Goal: Navigation & Orientation: Find specific page/section

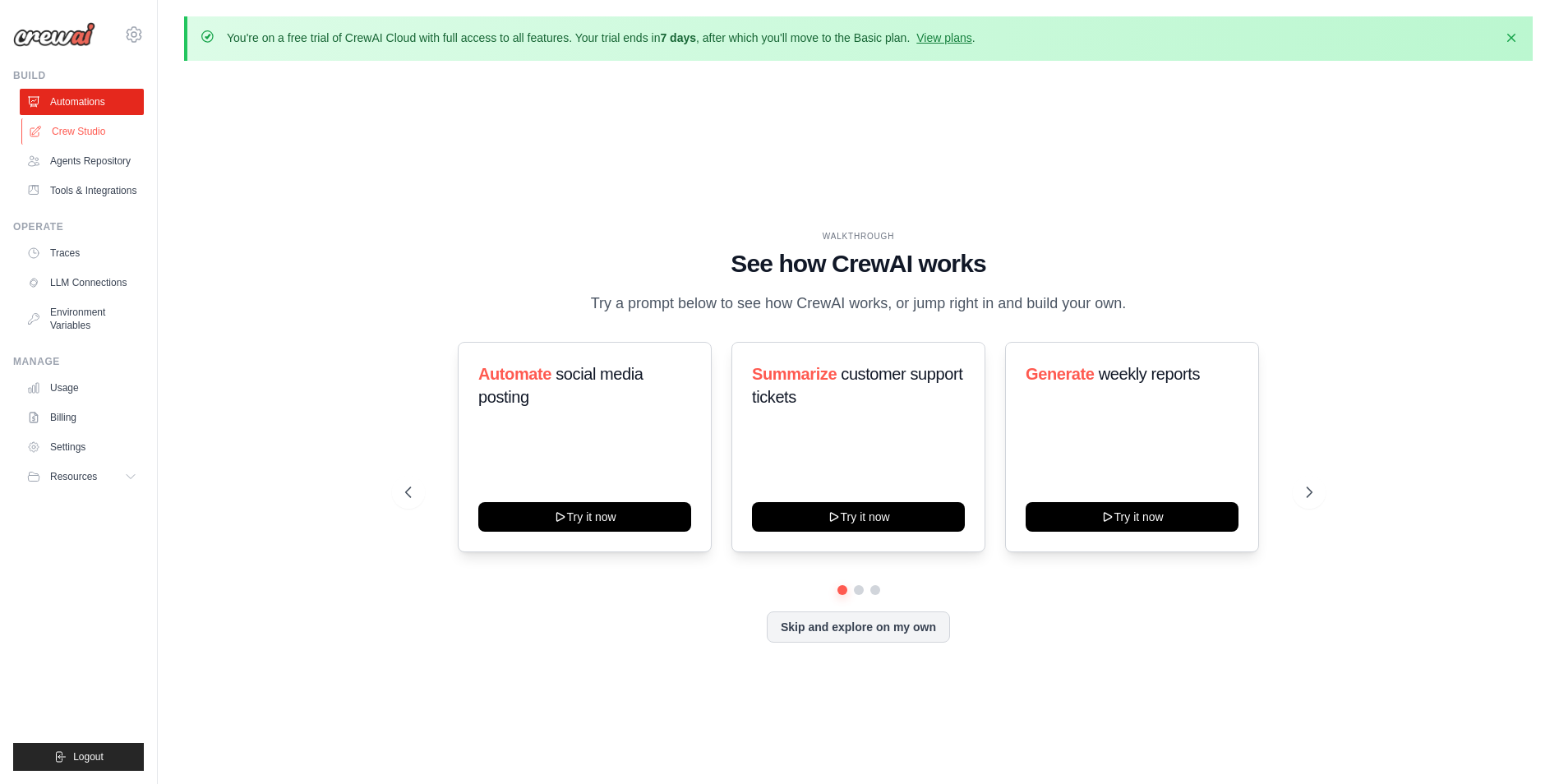
click at [97, 131] on link "Crew Studio" at bounding box center [83, 131] width 124 height 26
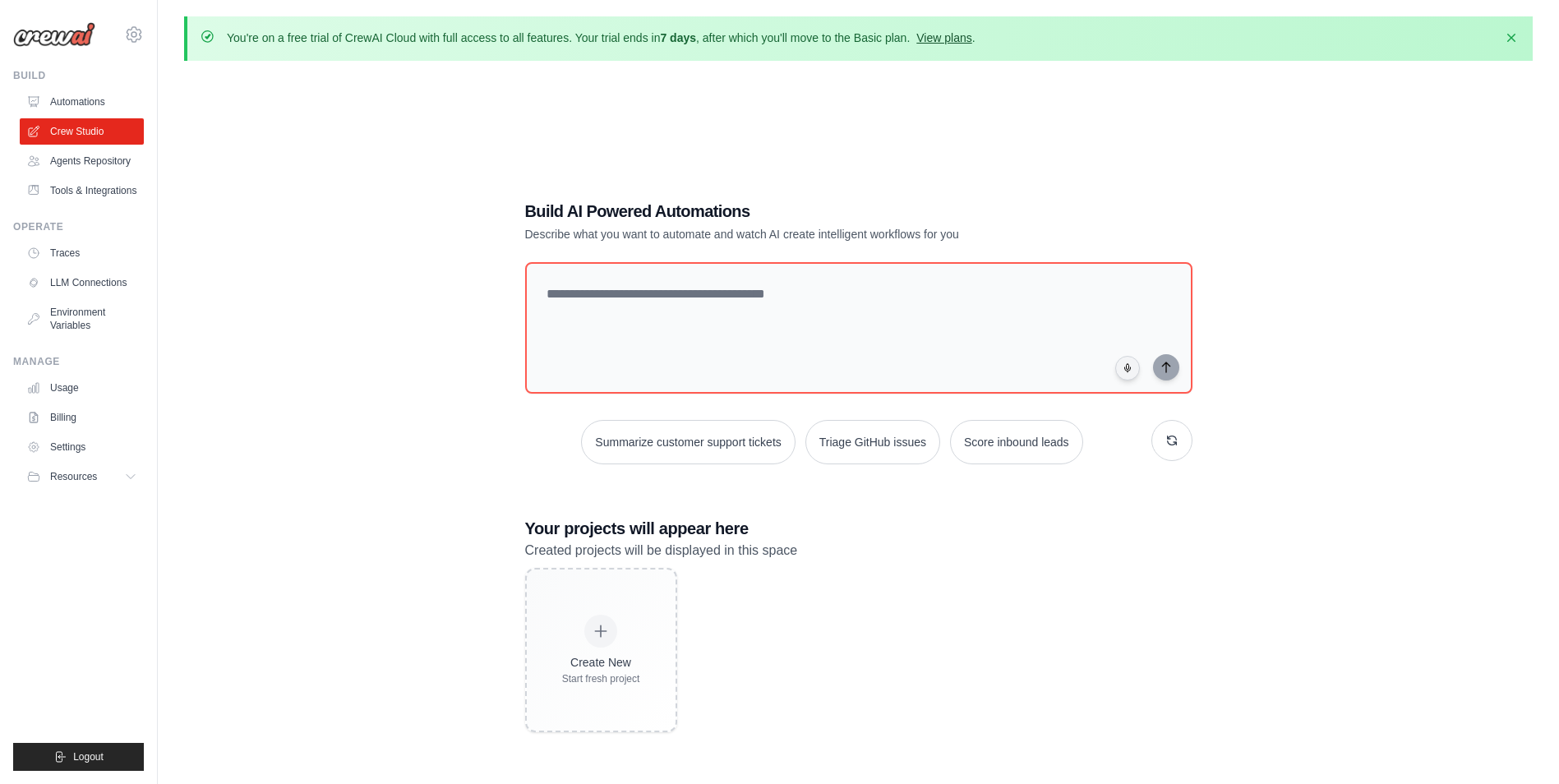
click at [957, 35] on link "View plans" at bounding box center [943, 38] width 55 height 13
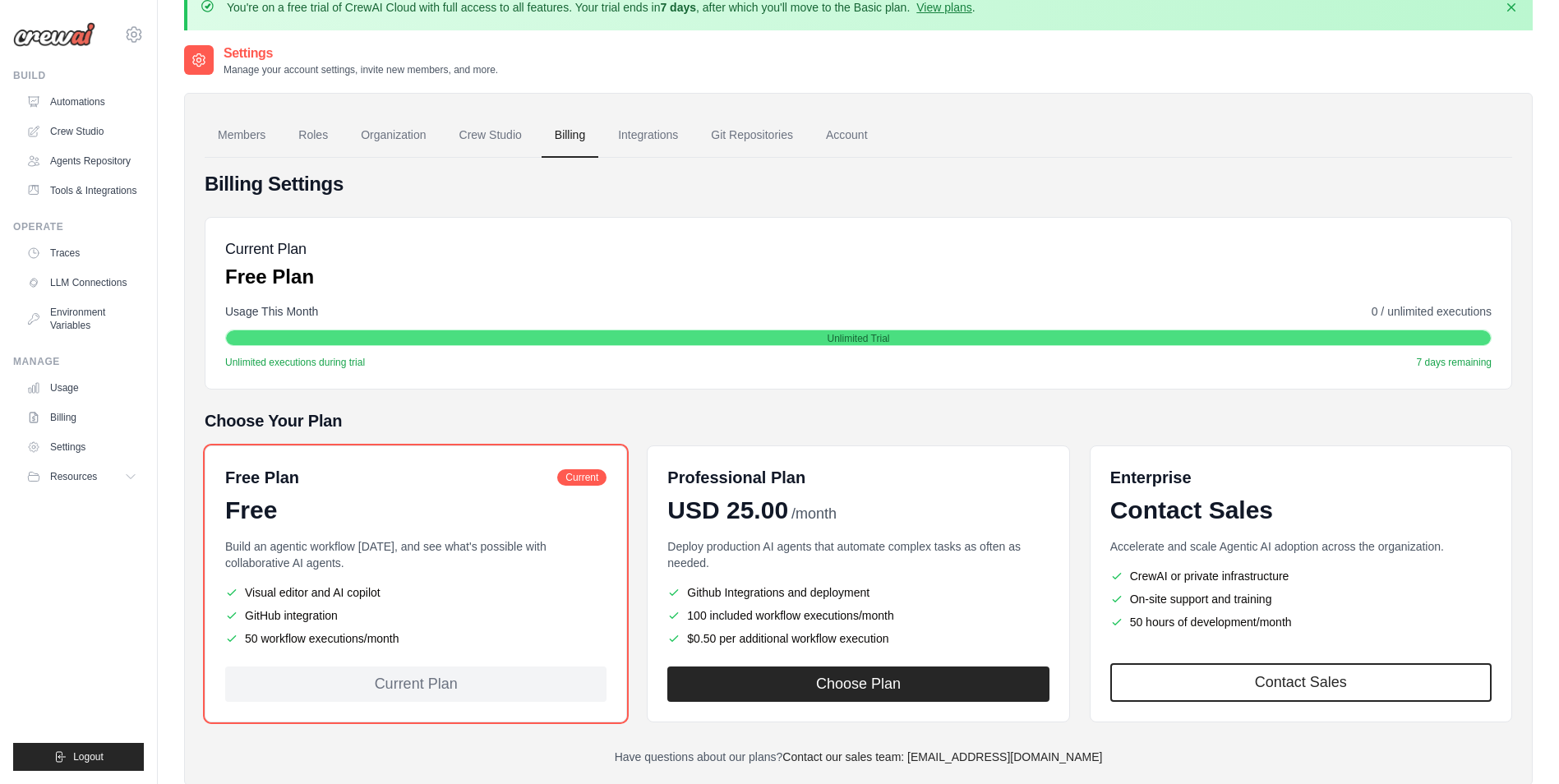
scroll to position [90, 0]
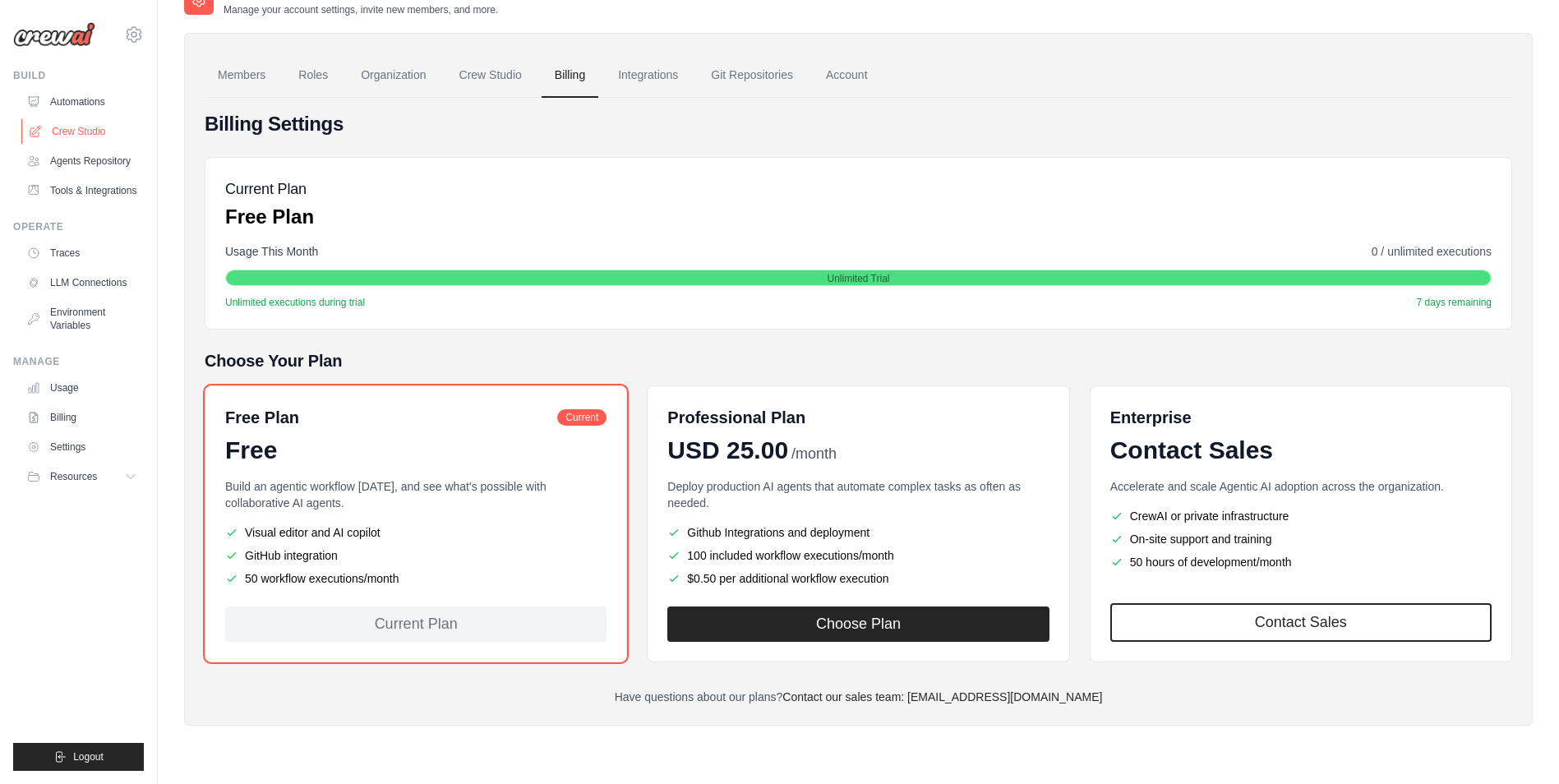
click at [68, 138] on link "Crew Studio" at bounding box center [83, 131] width 124 height 26
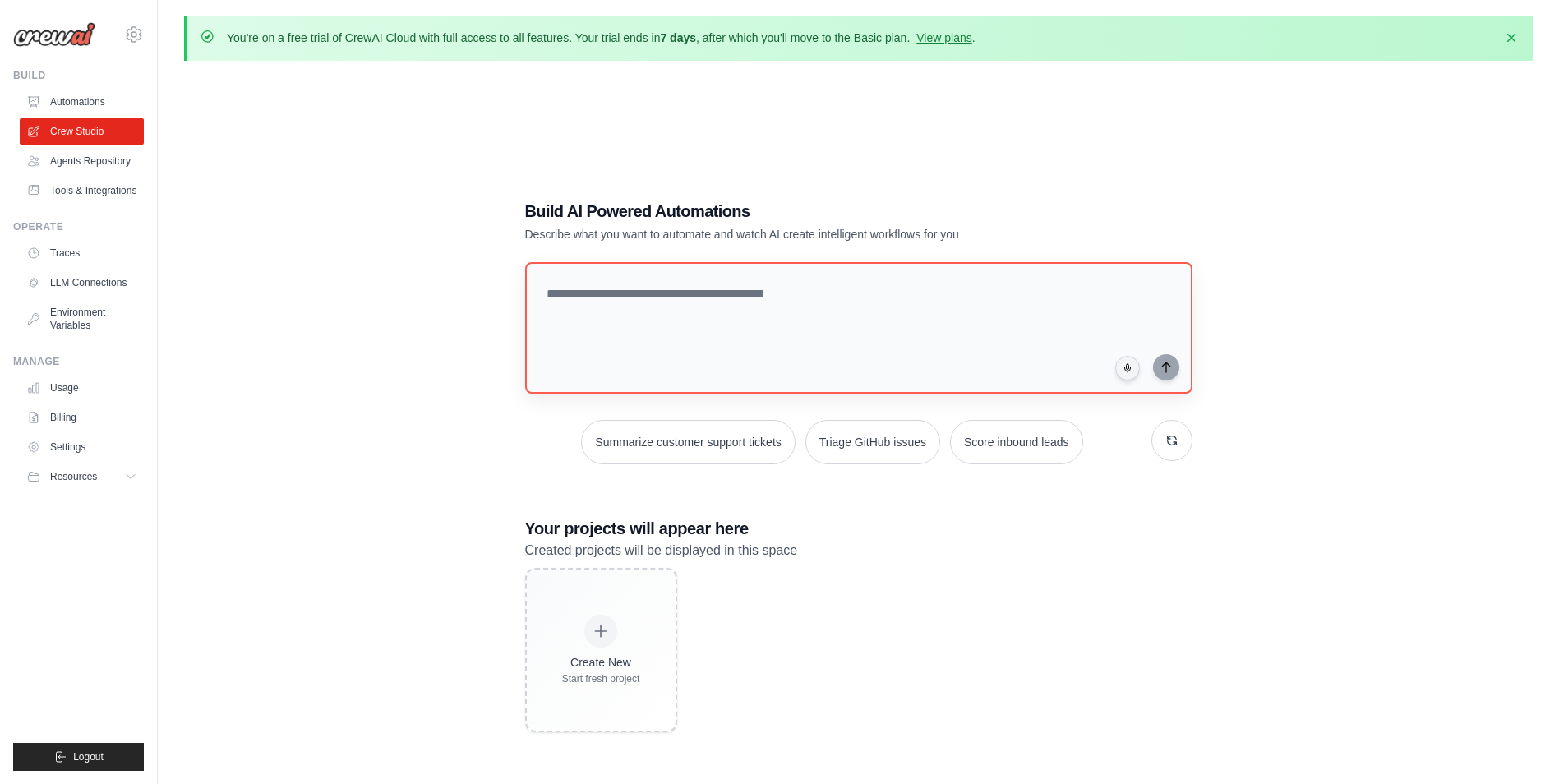
scroll to position [90, 0]
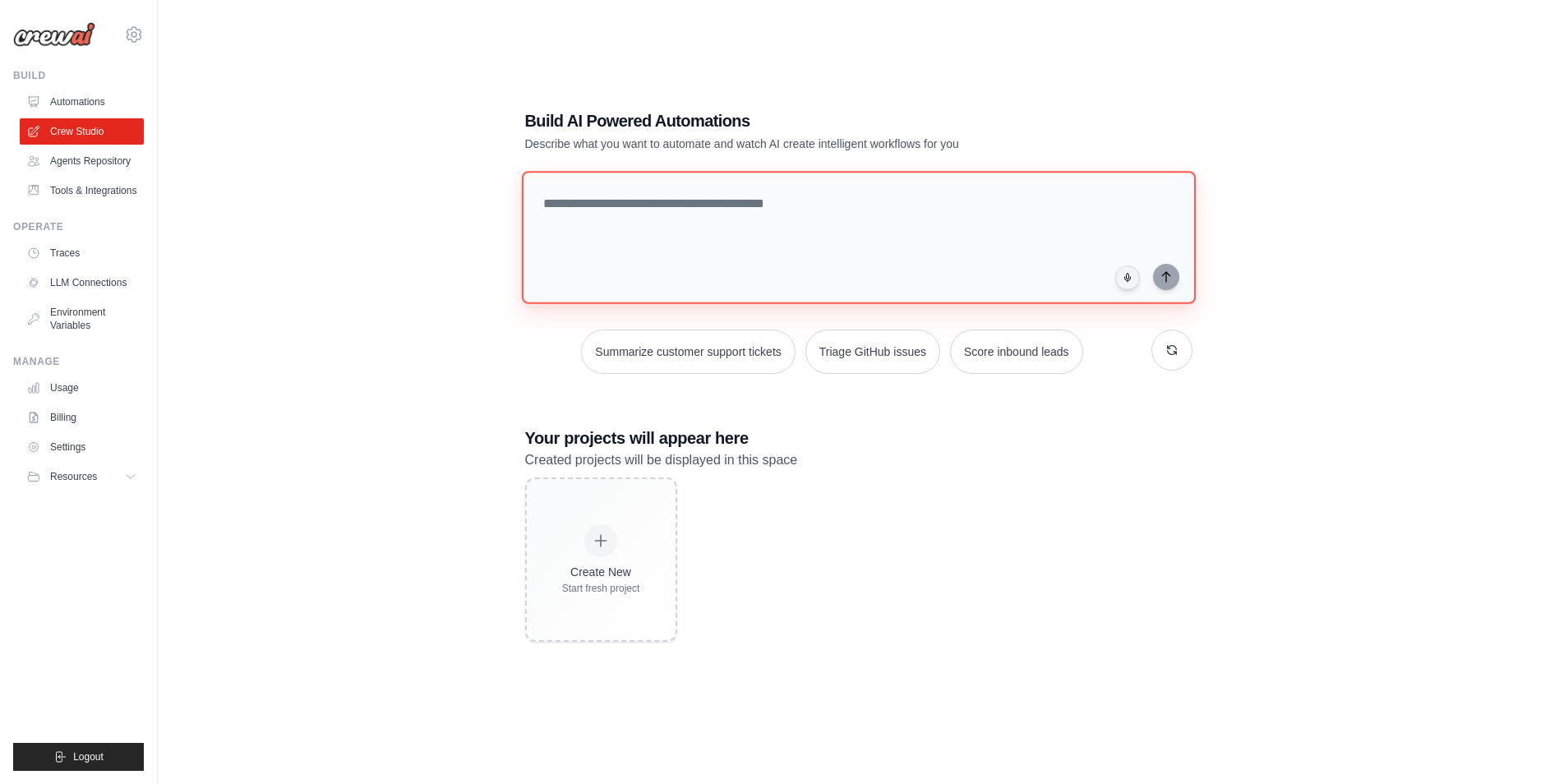
click at [658, 226] on textarea at bounding box center [858, 237] width 674 height 133
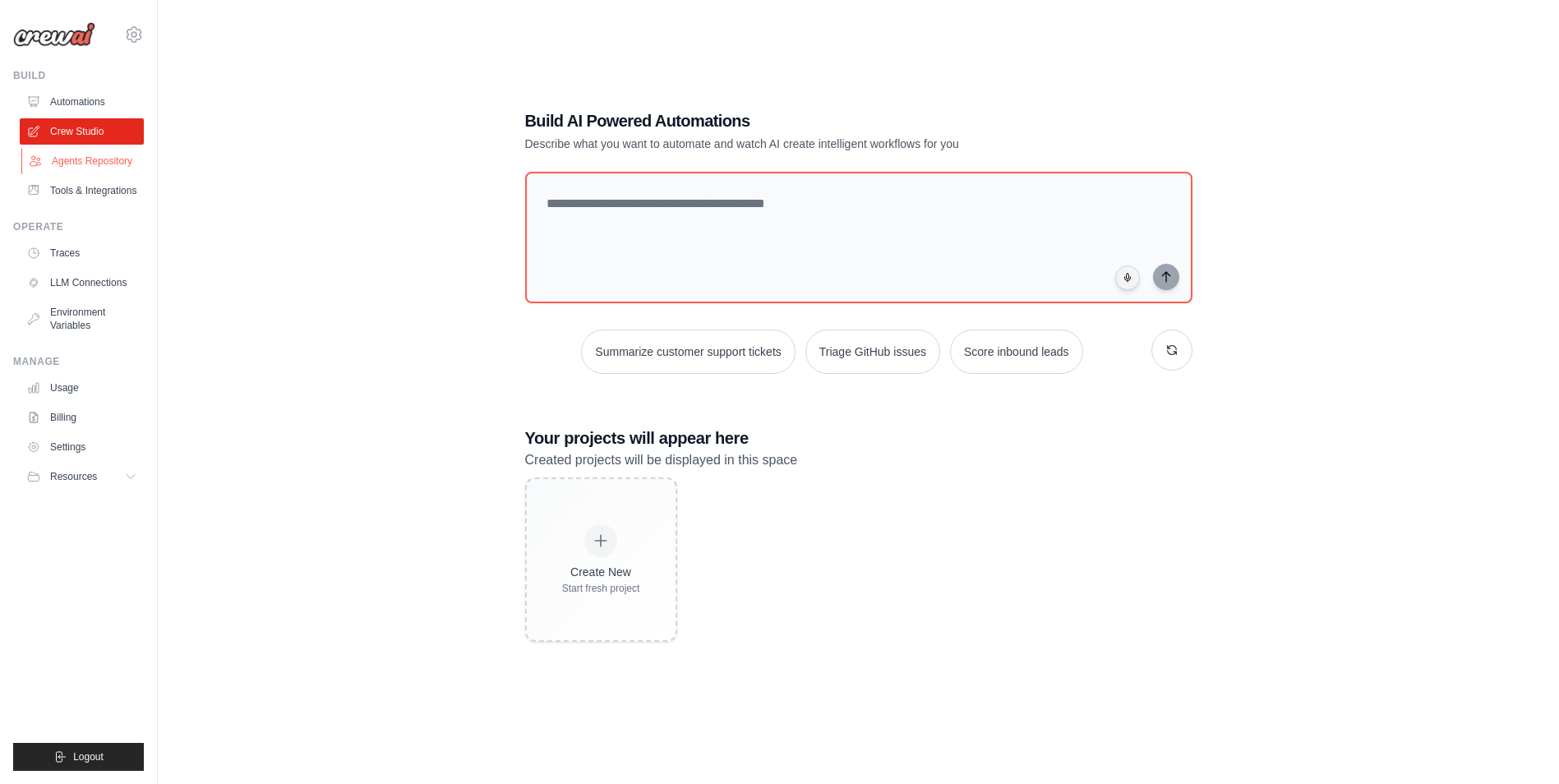
click at [92, 166] on link "Agents Repository" at bounding box center [83, 161] width 124 height 26
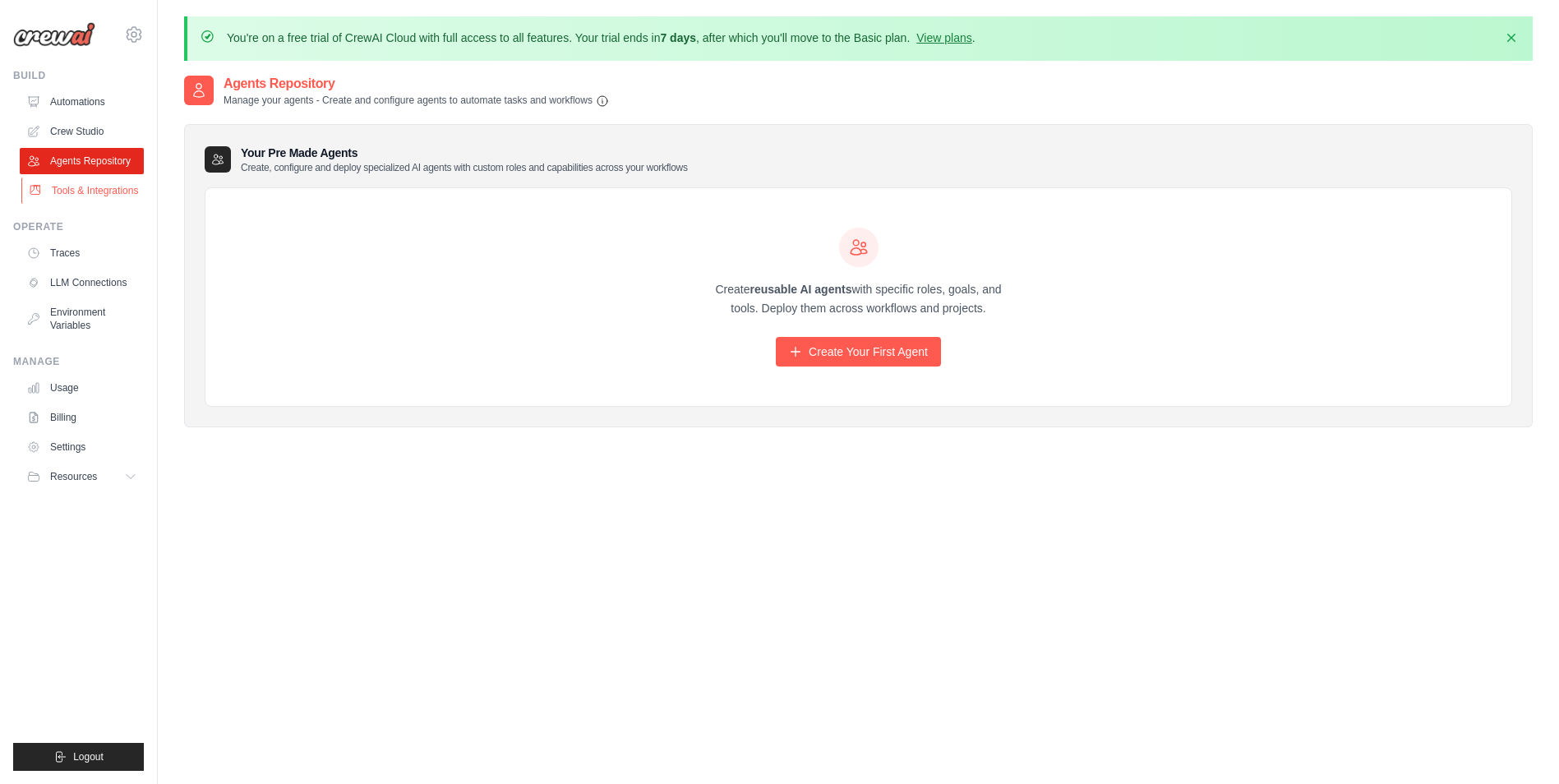
click at [94, 183] on link "Tools & Integrations" at bounding box center [83, 190] width 124 height 26
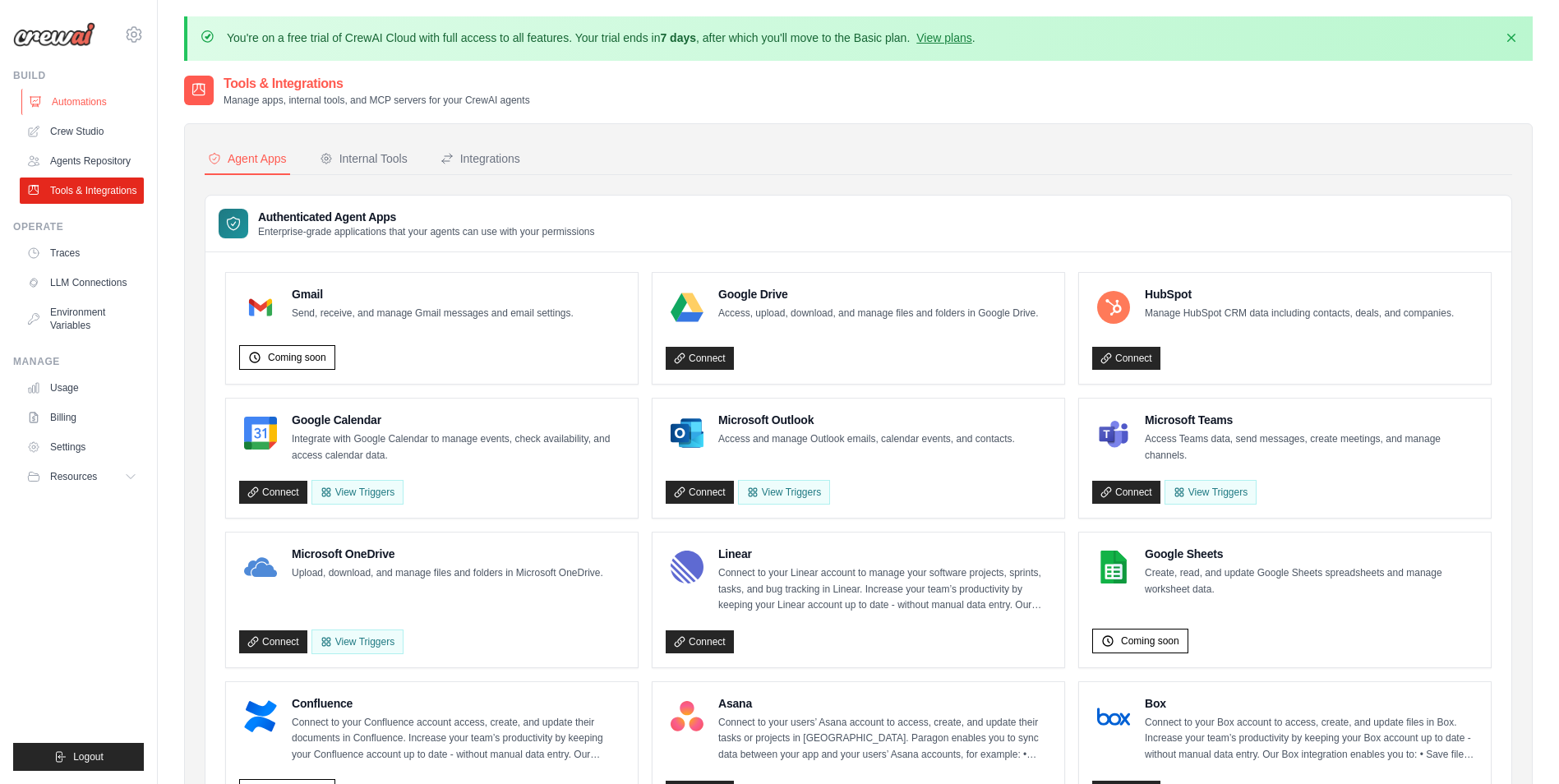
click at [104, 109] on link "Automations" at bounding box center [83, 101] width 124 height 26
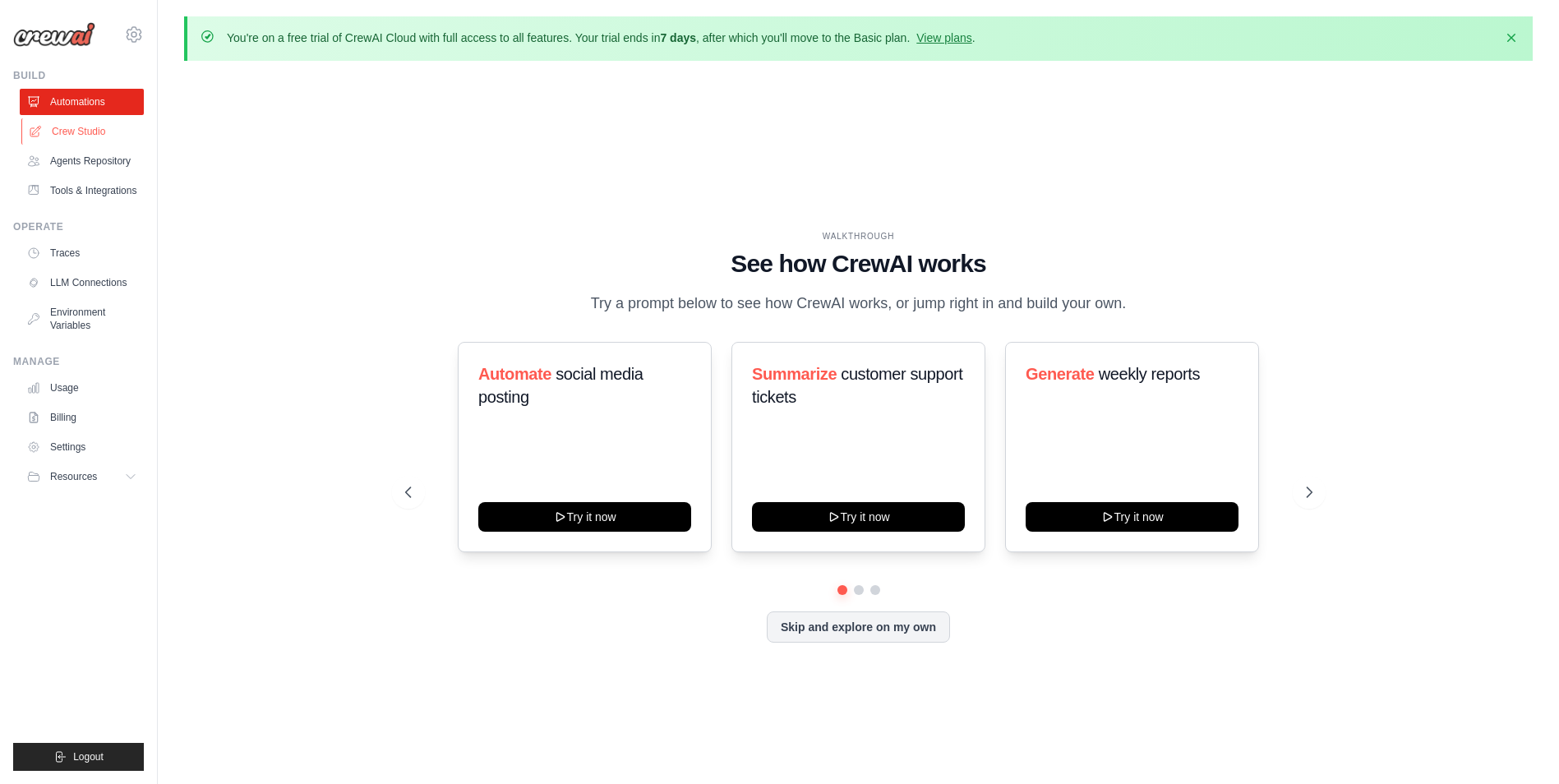
click at [75, 122] on link "Crew Studio" at bounding box center [83, 131] width 124 height 26
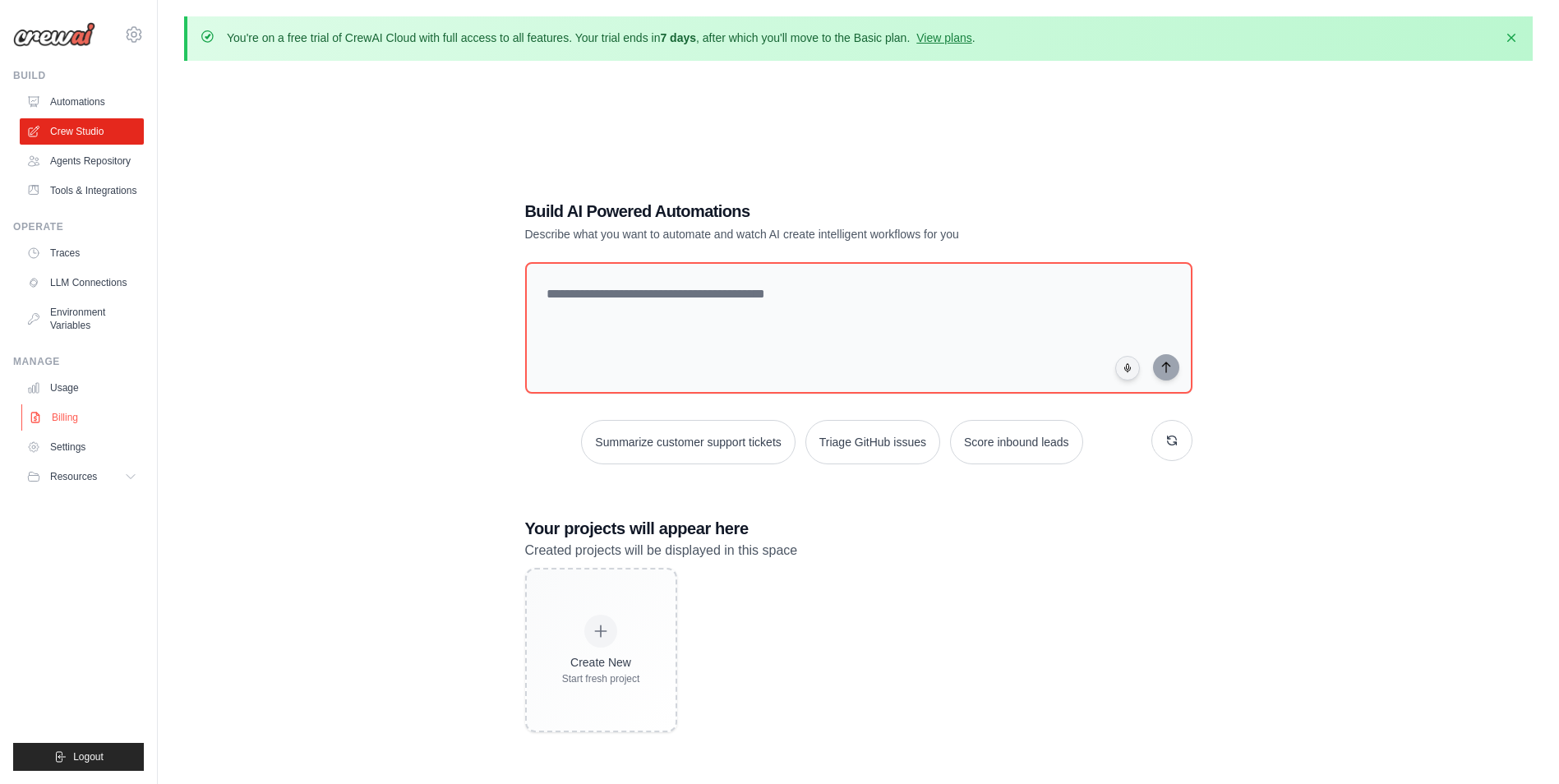
click at [68, 420] on link "Billing" at bounding box center [83, 417] width 124 height 26
